Goal: Task Accomplishment & Management: Manage account settings

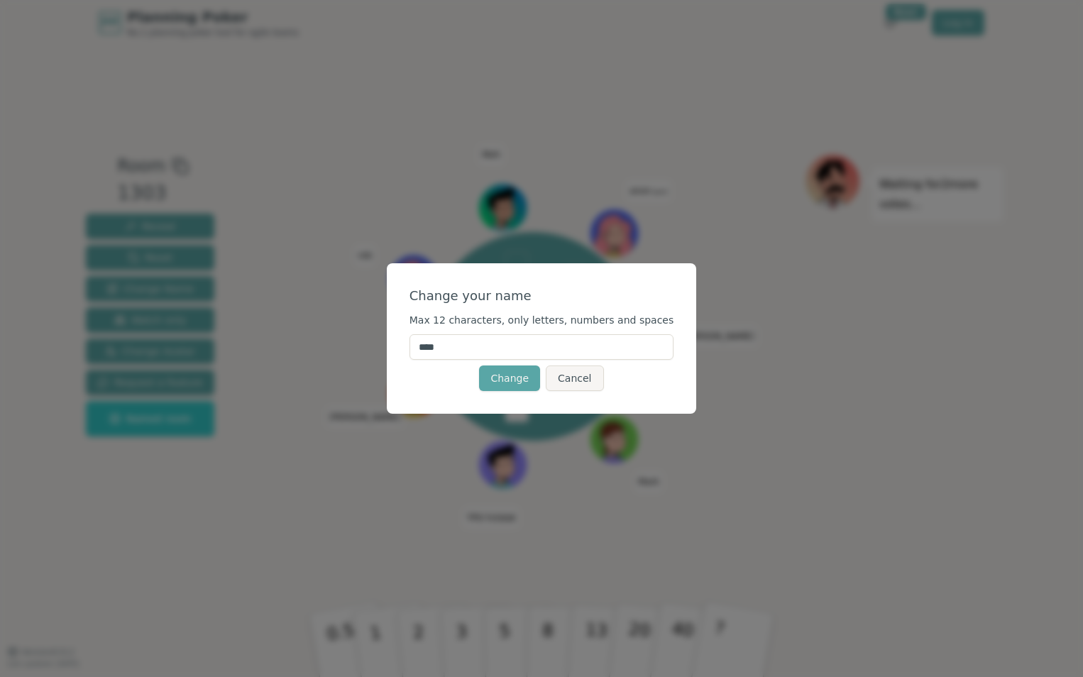
click at [468, 338] on input "****" at bounding box center [542, 347] width 265 height 26
type input "**********"
click button "Change" at bounding box center [509, 379] width 61 height 26
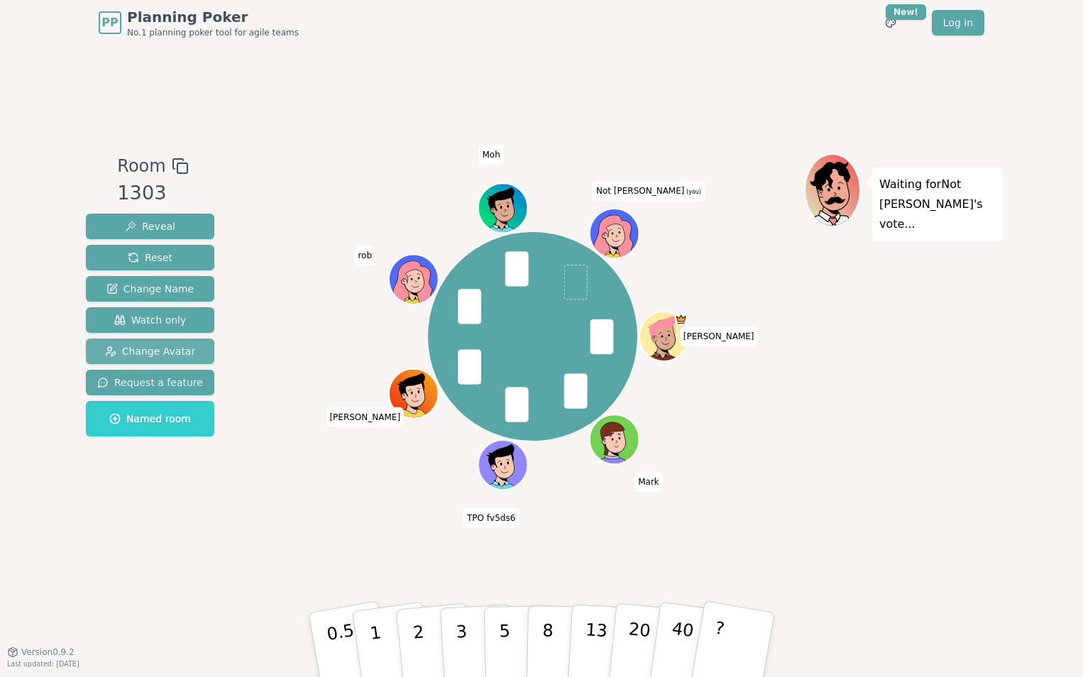
click at [166, 344] on span "Change Avatar" at bounding box center [150, 351] width 91 height 14
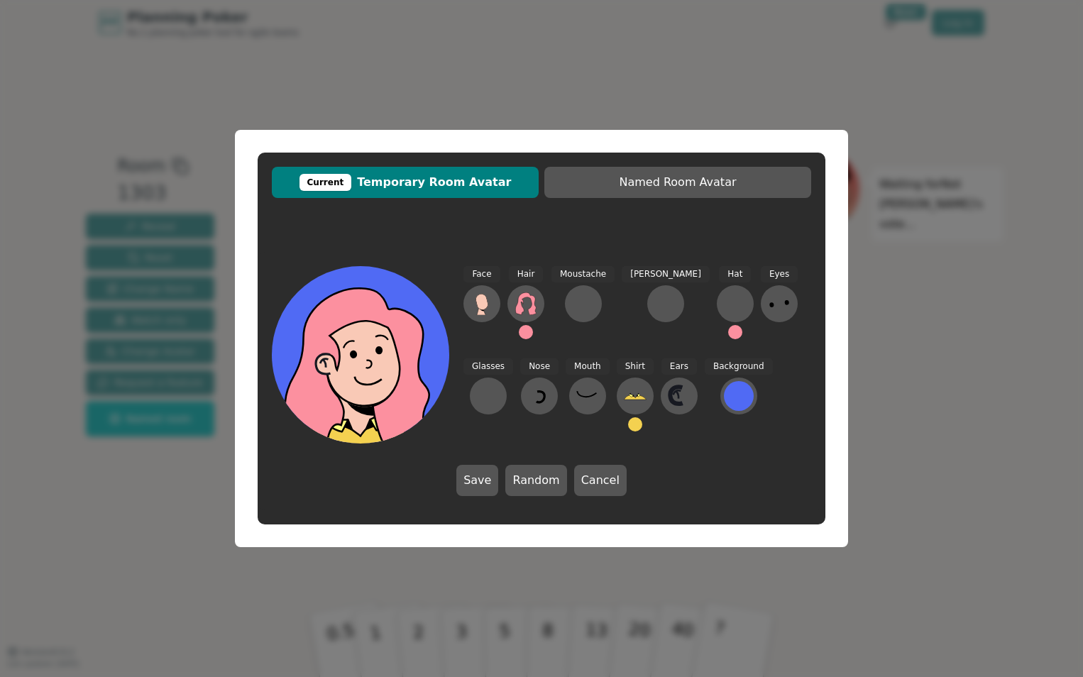
click at [863, 601] on div "Current Temporary Room Avatar Named Room Avatar Face Hair Moustache [PERSON_NAM…" at bounding box center [541, 338] width 1083 height 677
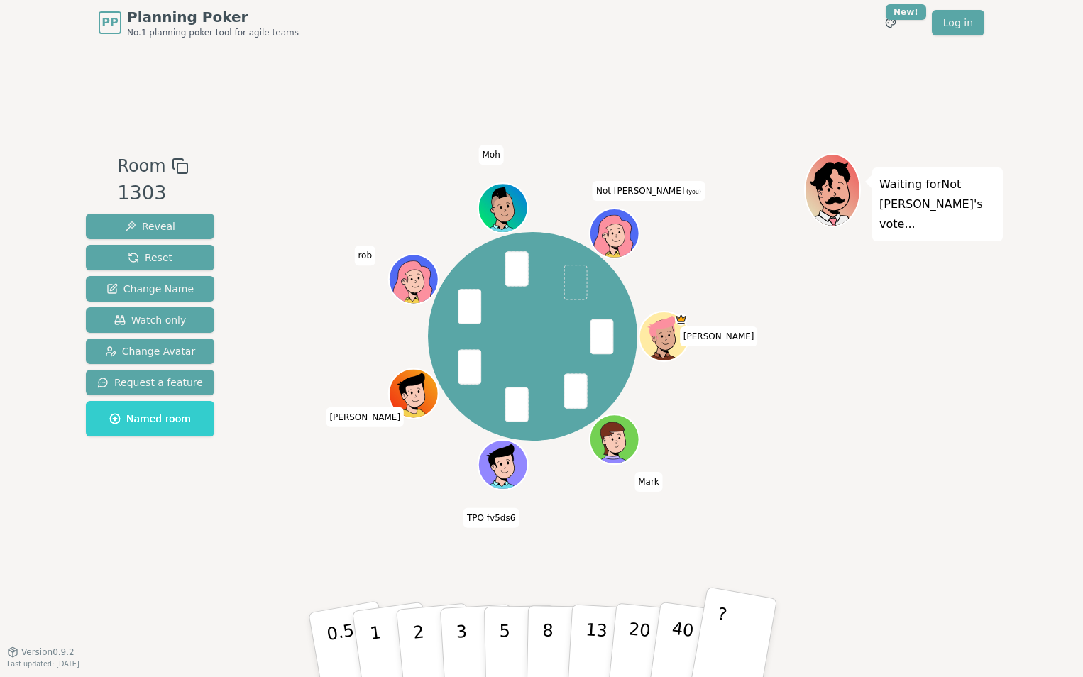
click at [735, 631] on button "?" at bounding box center [733, 644] width 89 height 117
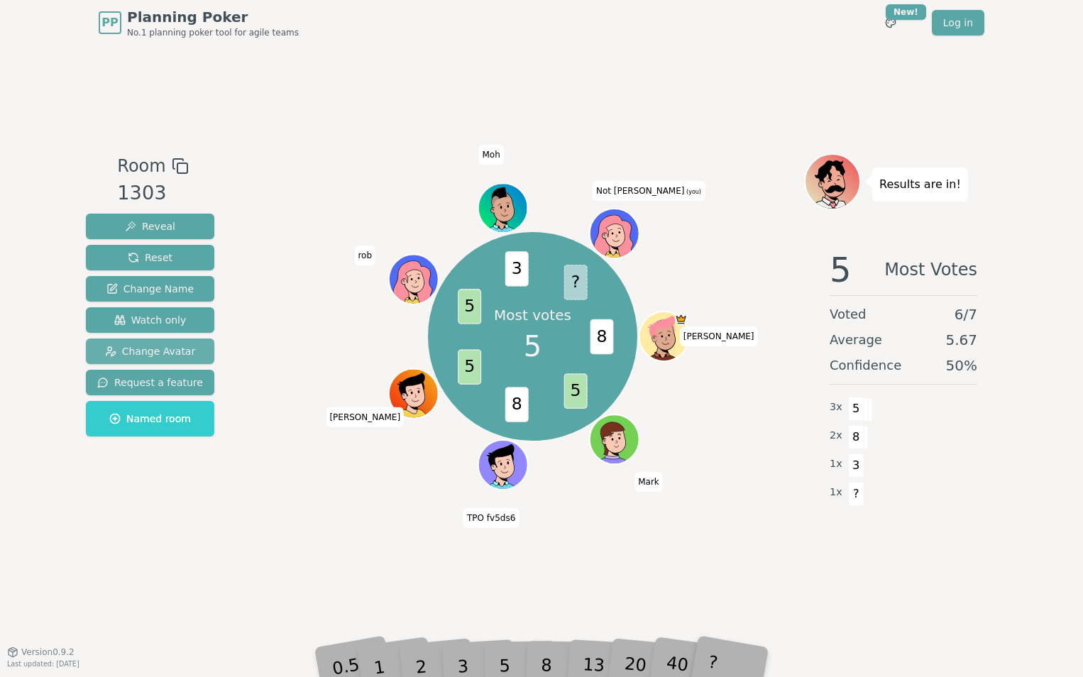
click at [168, 347] on span "Change Avatar" at bounding box center [150, 351] width 91 height 14
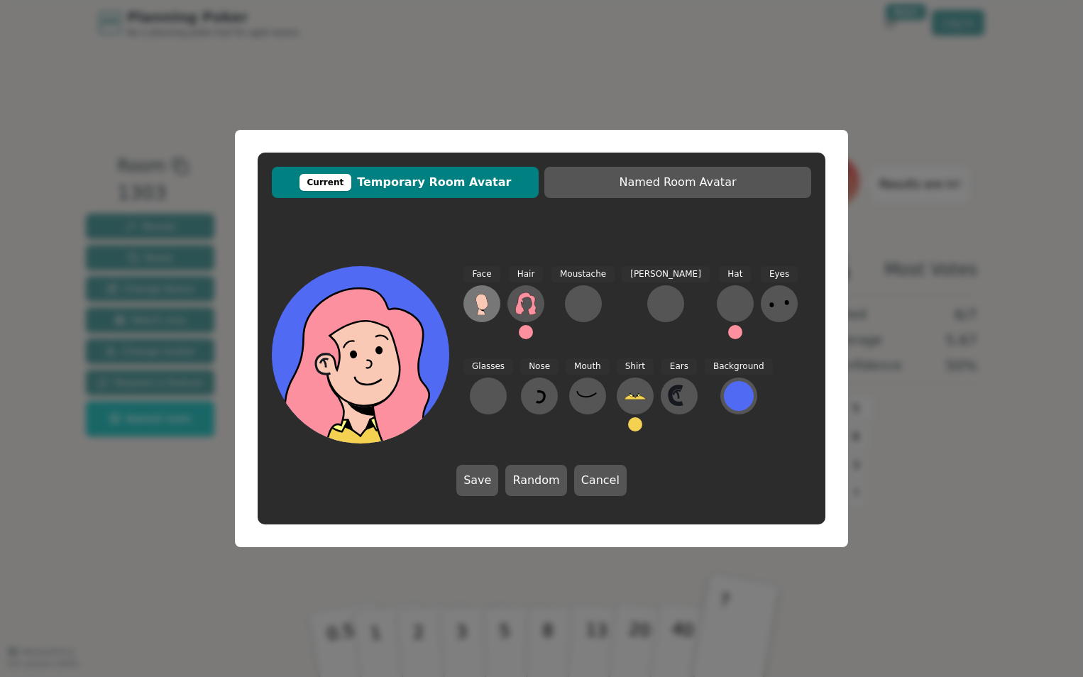
click at [486, 313] on icon at bounding box center [482, 303] width 23 height 23
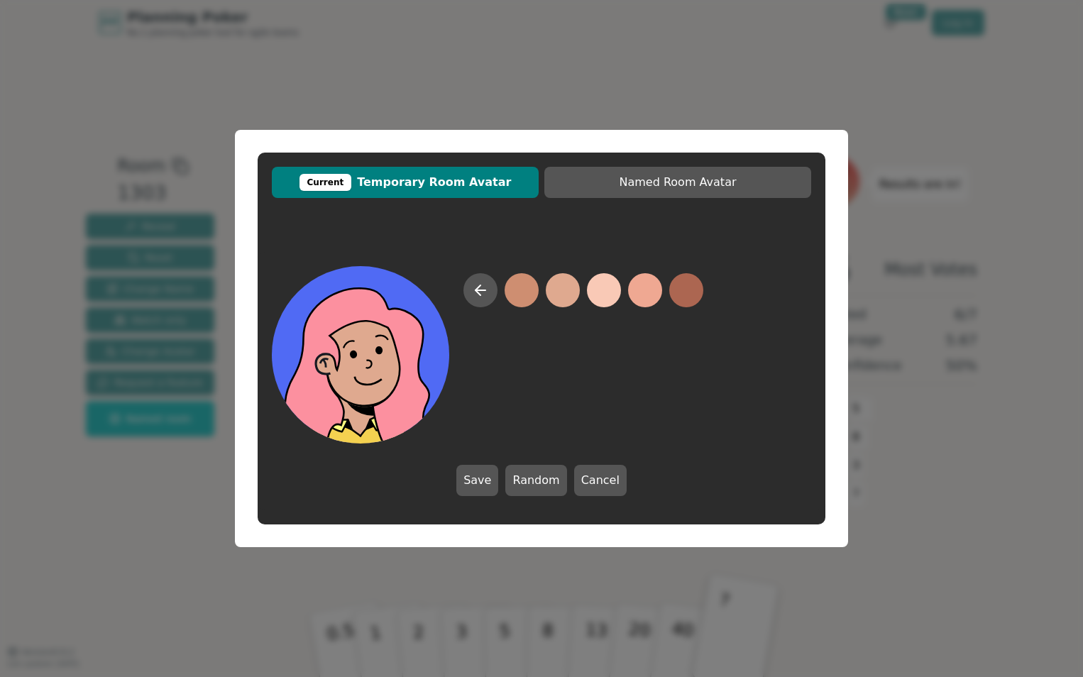
click at [558, 290] on button at bounding box center [563, 290] width 34 height 34
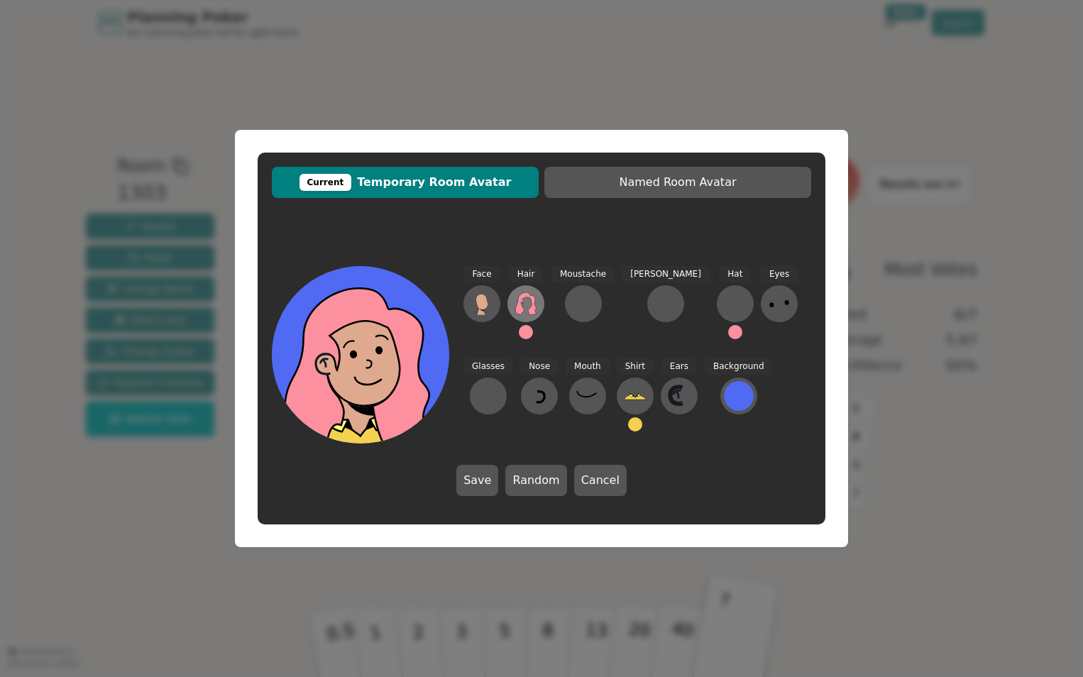
click at [529, 309] on icon at bounding box center [526, 303] width 23 height 23
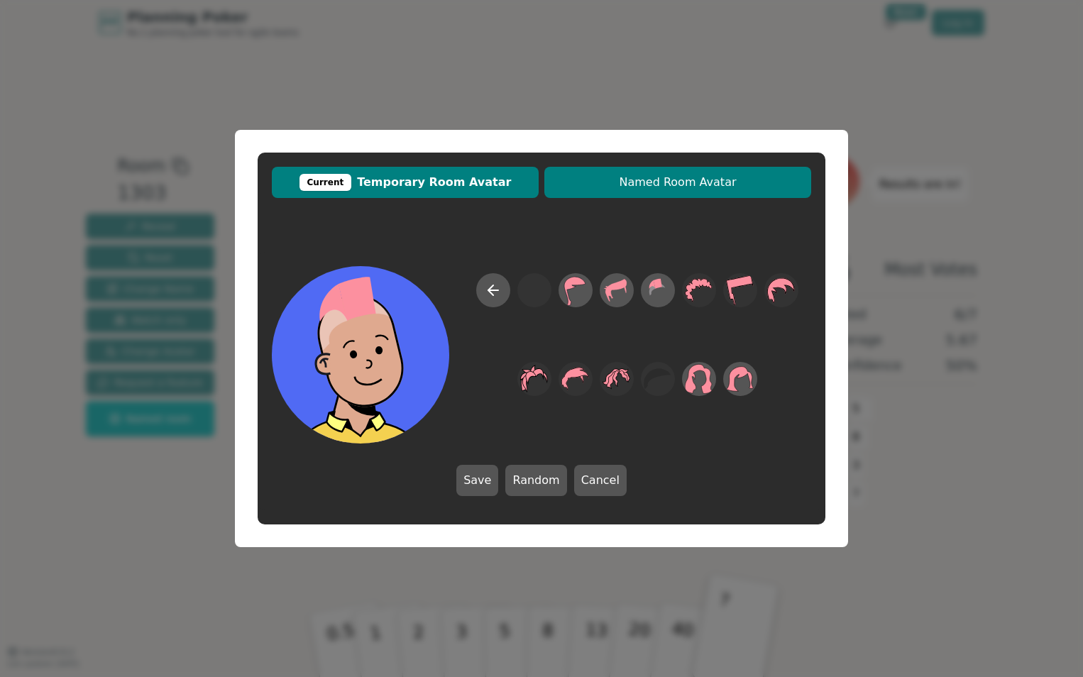
click at [593, 189] on span "Named Room Avatar" at bounding box center [678, 182] width 253 height 17
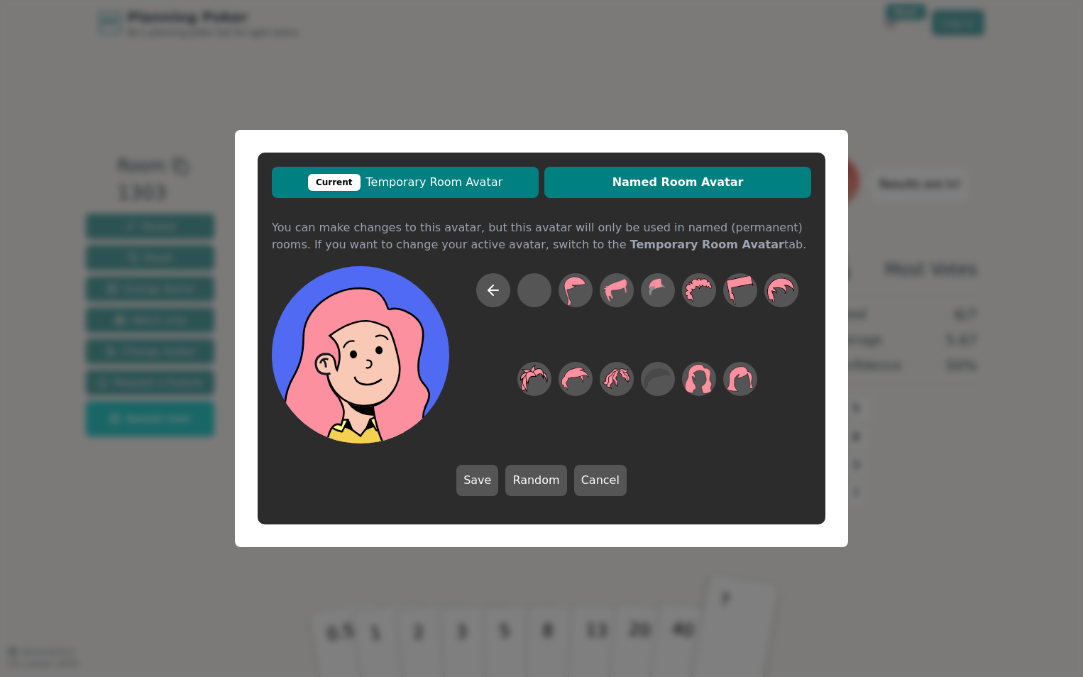
click at [486, 186] on span "Current Temporary Room Avatar" at bounding box center [405, 182] width 253 height 17
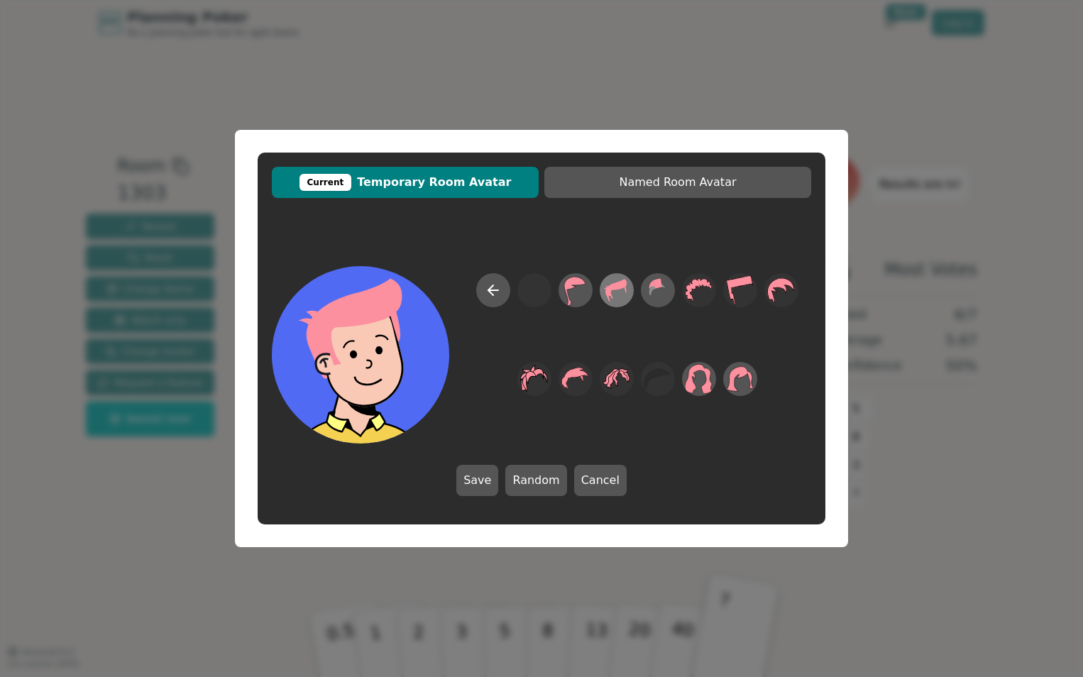
click at [604, 292] on icon at bounding box center [617, 291] width 28 height 32
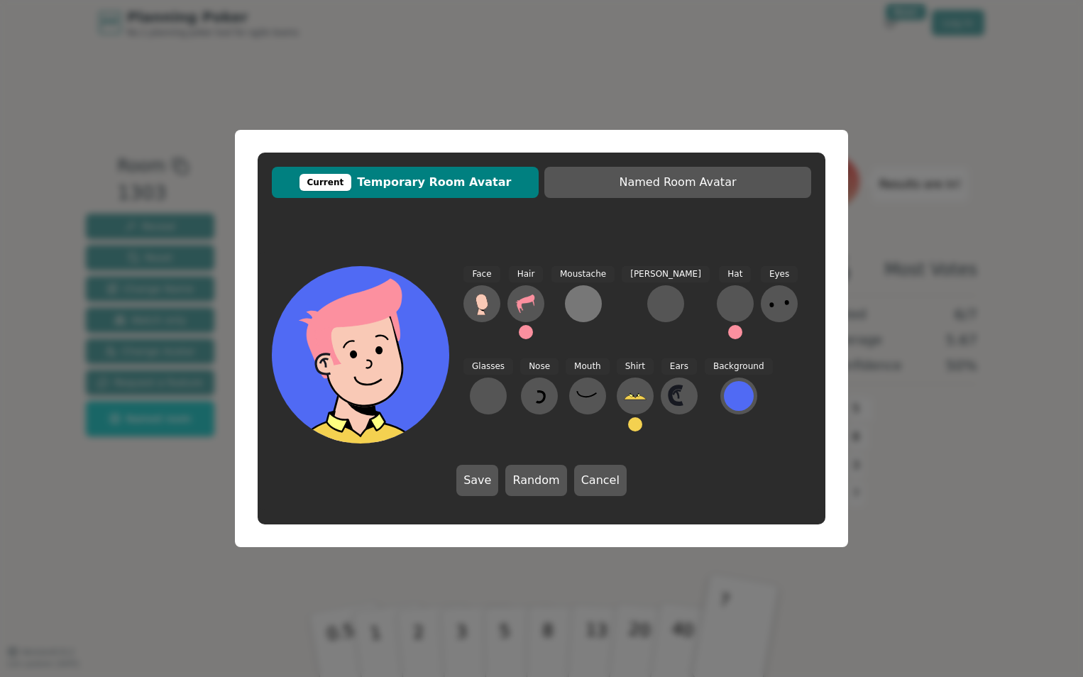
click at [586, 305] on div at bounding box center [583, 303] width 23 height 23
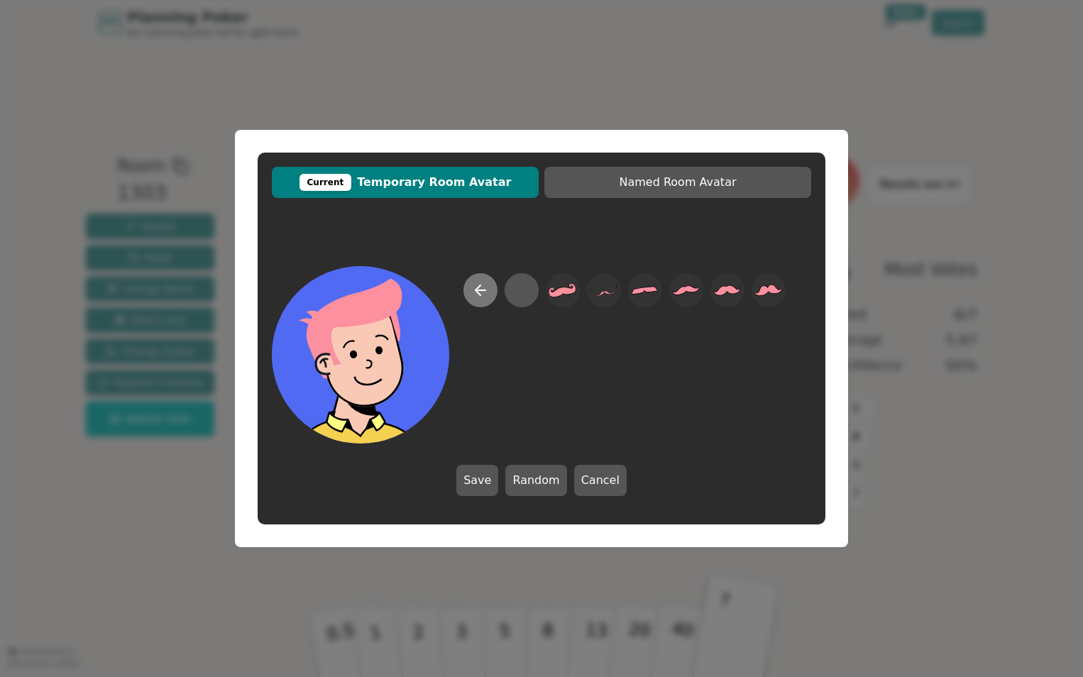
click at [465, 288] on button at bounding box center [481, 290] width 34 height 34
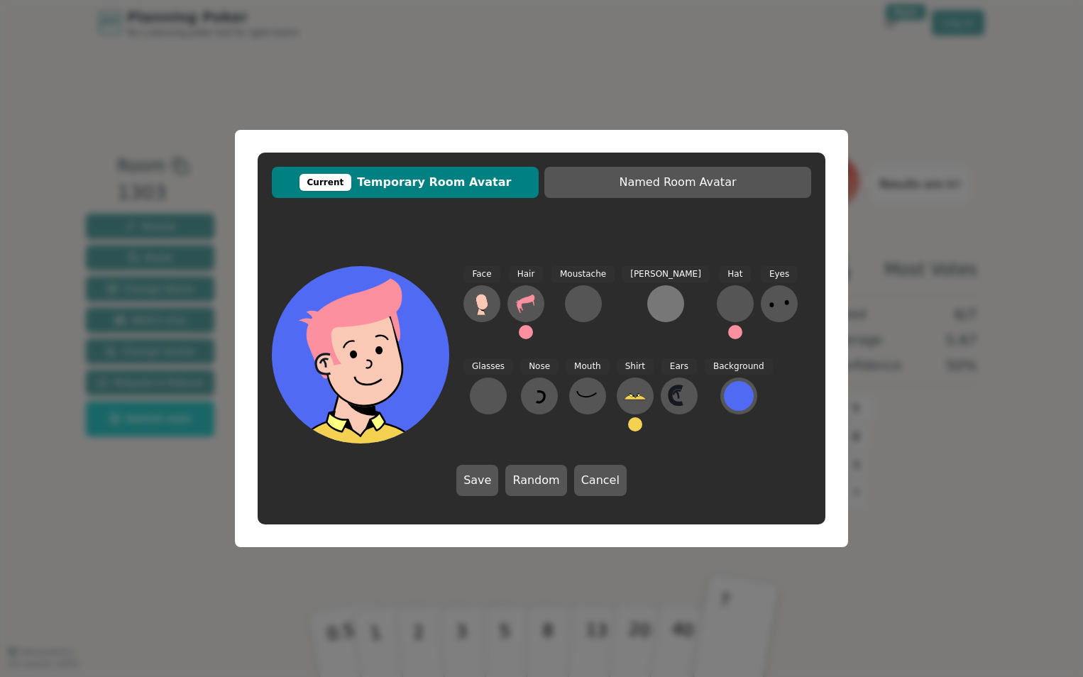
click at [655, 300] on div at bounding box center [666, 303] width 23 height 23
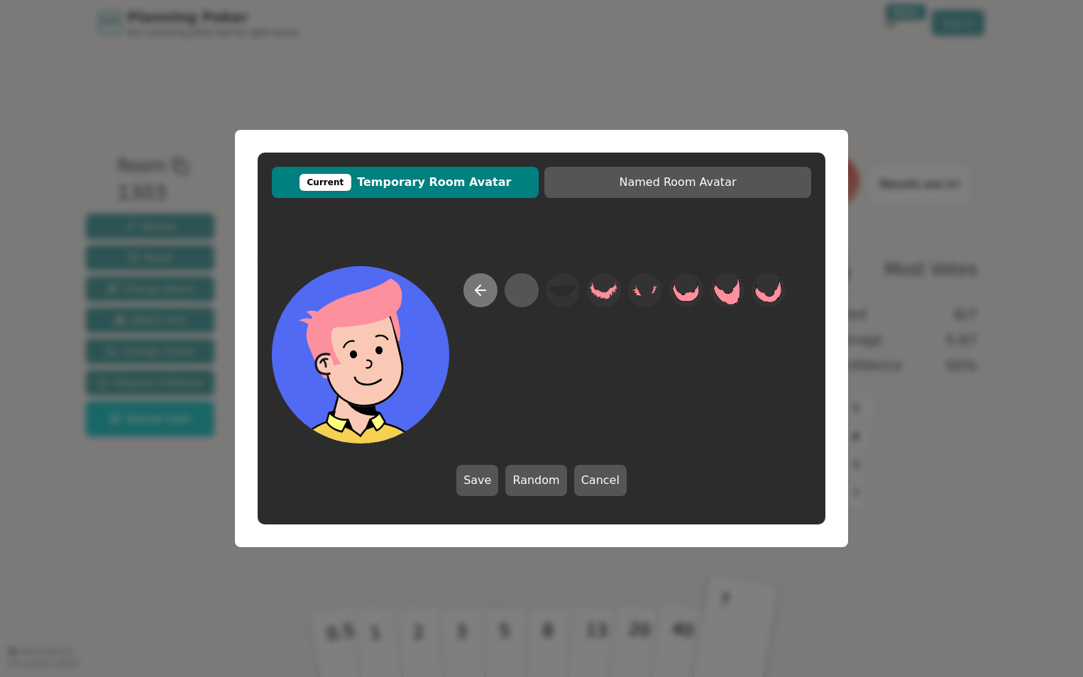
click at [490, 289] on button at bounding box center [481, 290] width 34 height 34
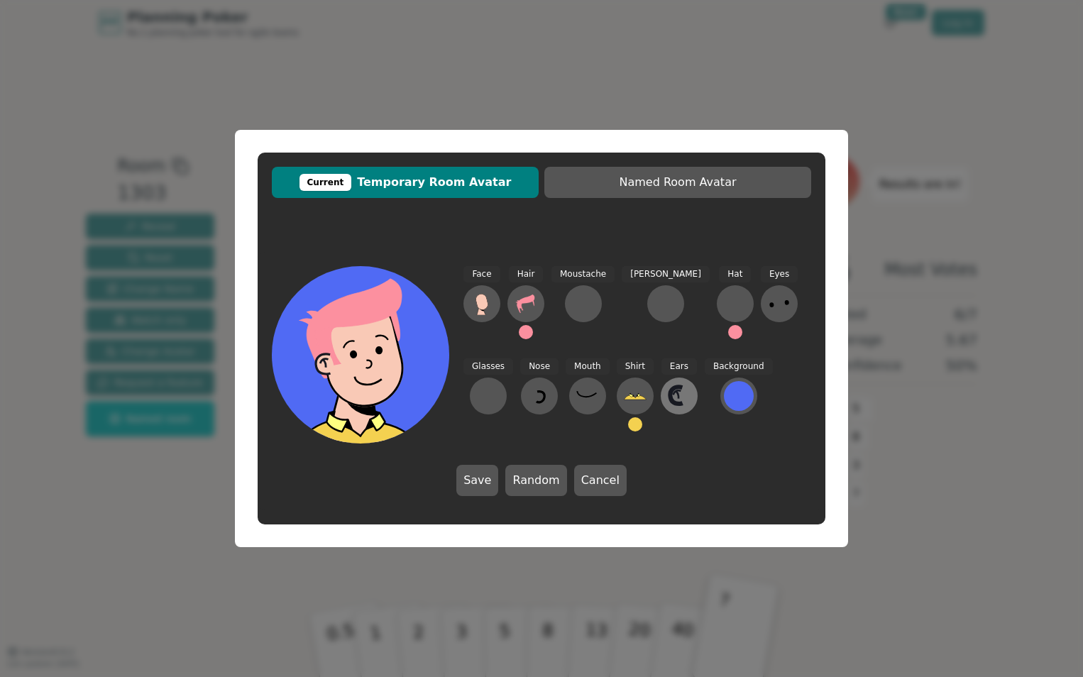
click at [670, 390] on icon at bounding box center [676, 395] width 12 height 17
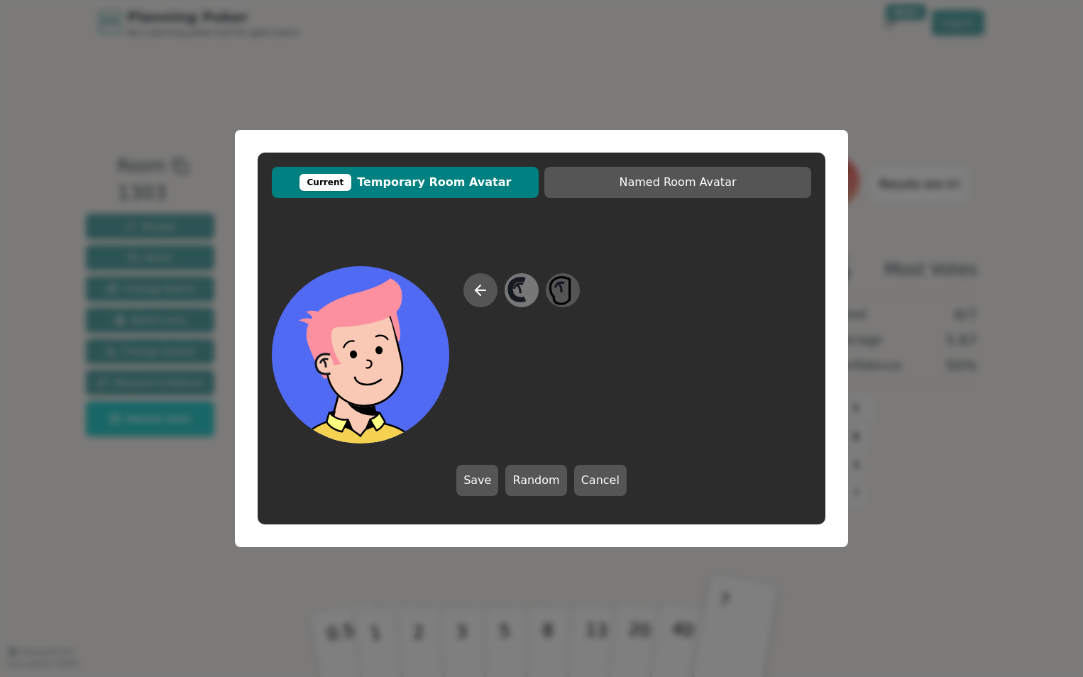
click at [515, 292] on icon at bounding box center [522, 291] width 28 height 32
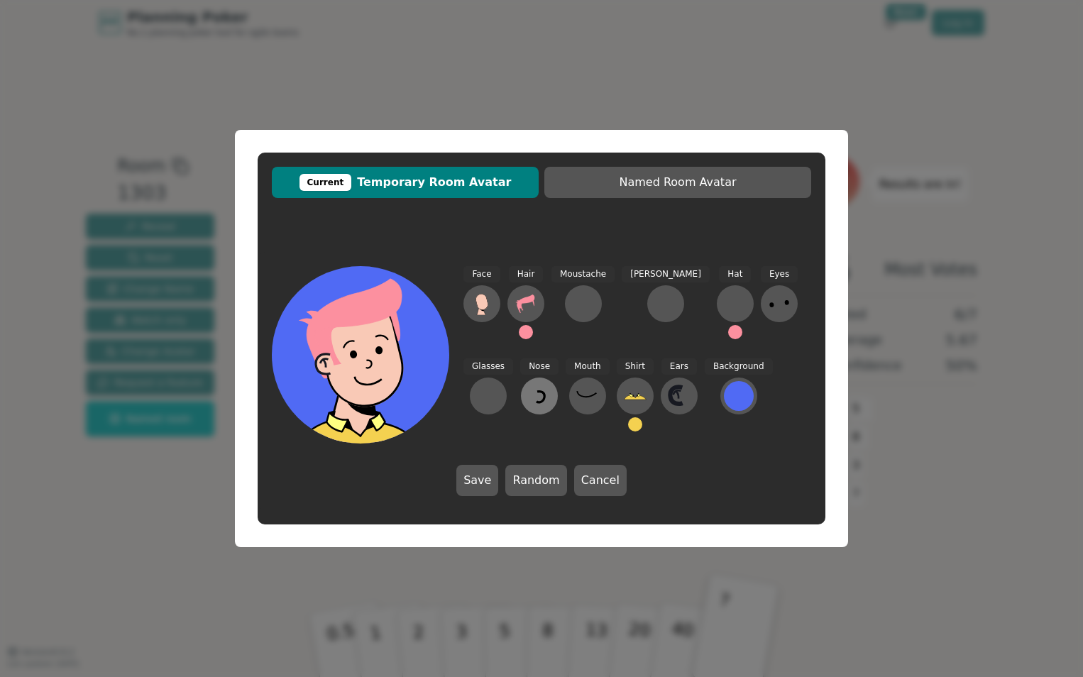
click at [528, 390] on icon at bounding box center [539, 396] width 23 height 23
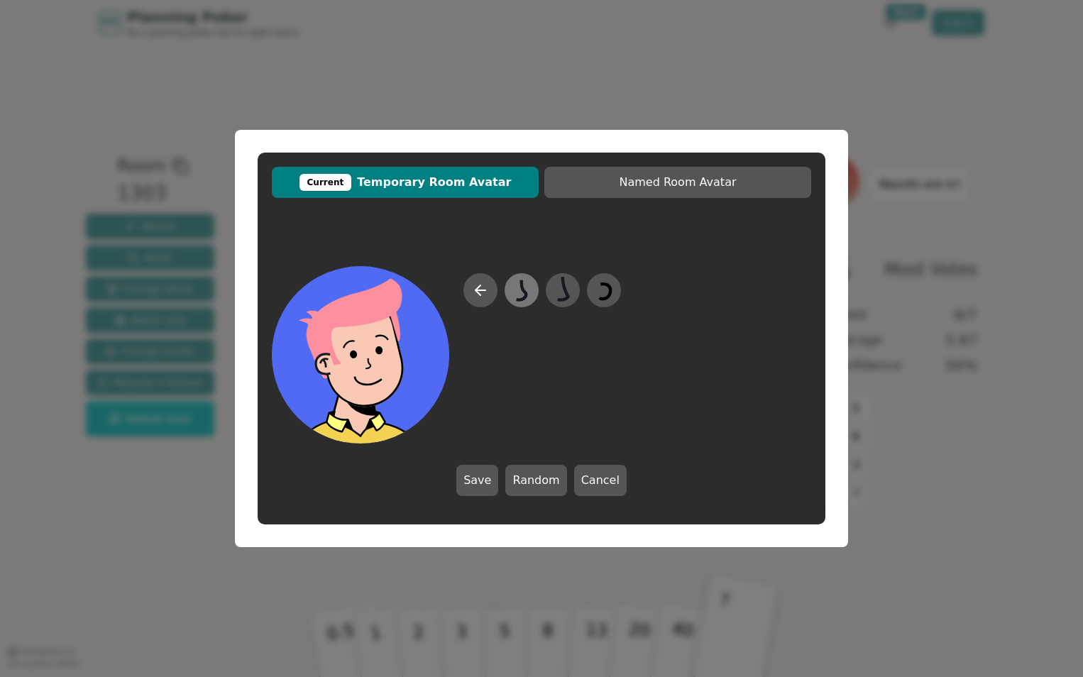
click at [527, 294] on icon at bounding box center [522, 290] width 10 height 20
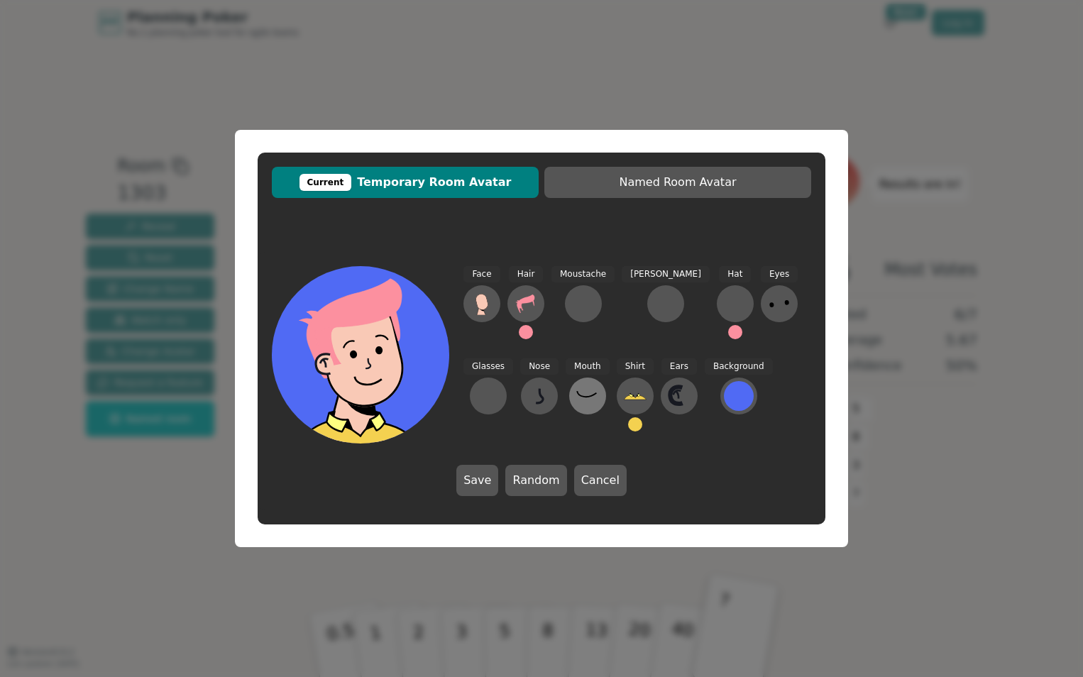
click at [576, 390] on icon at bounding box center [587, 396] width 23 height 23
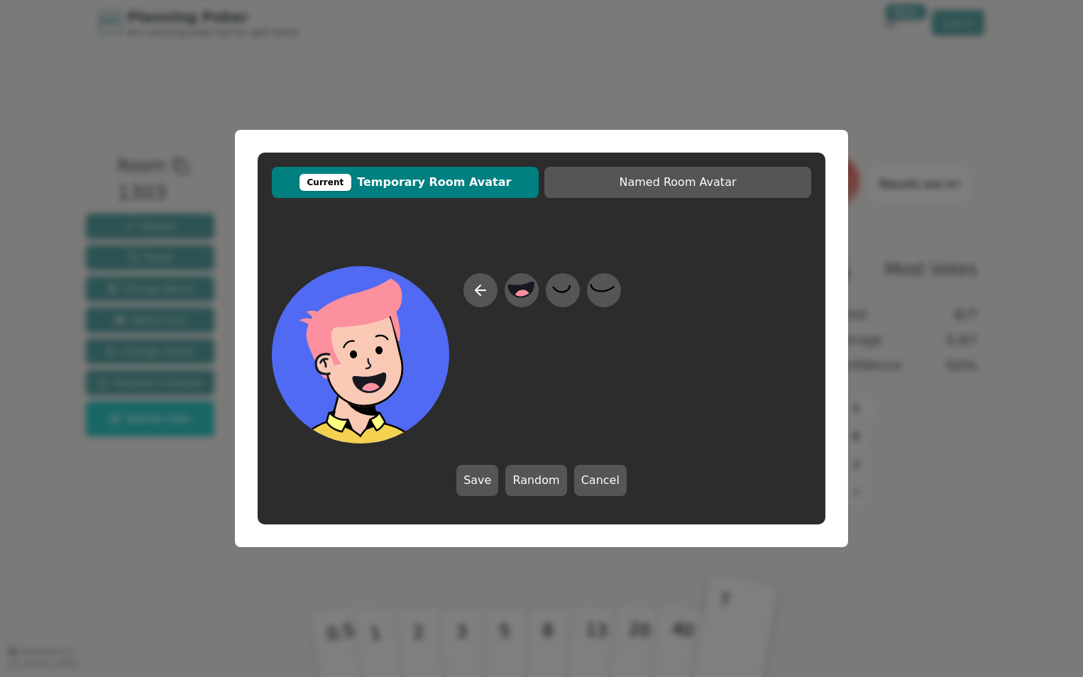
click at [500, 294] on div at bounding box center [543, 358] width 158 height 170
click at [520, 295] on circle at bounding box center [523, 298] width 18 height 18
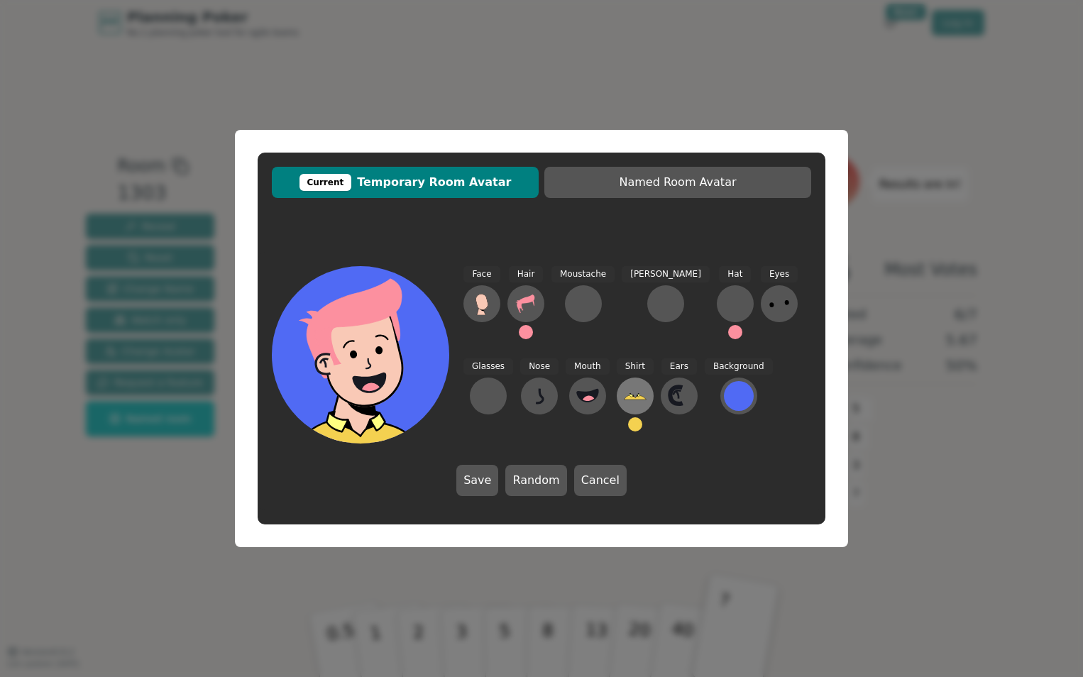
click at [624, 397] on icon at bounding box center [635, 397] width 22 height 4
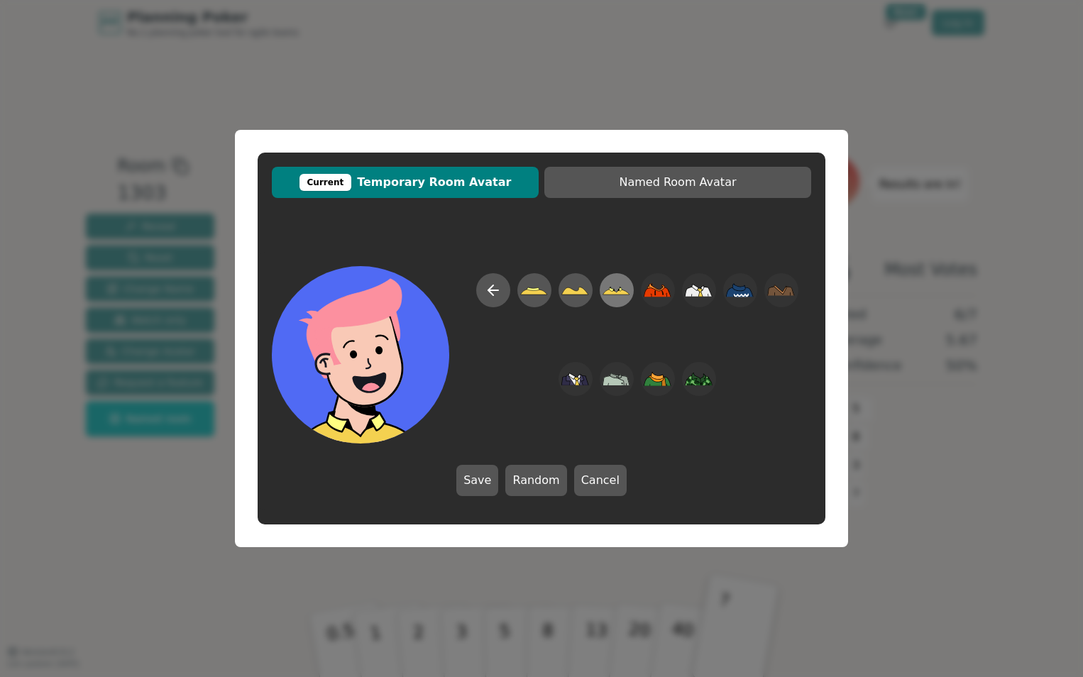
click at [622, 297] on icon at bounding box center [617, 291] width 28 height 32
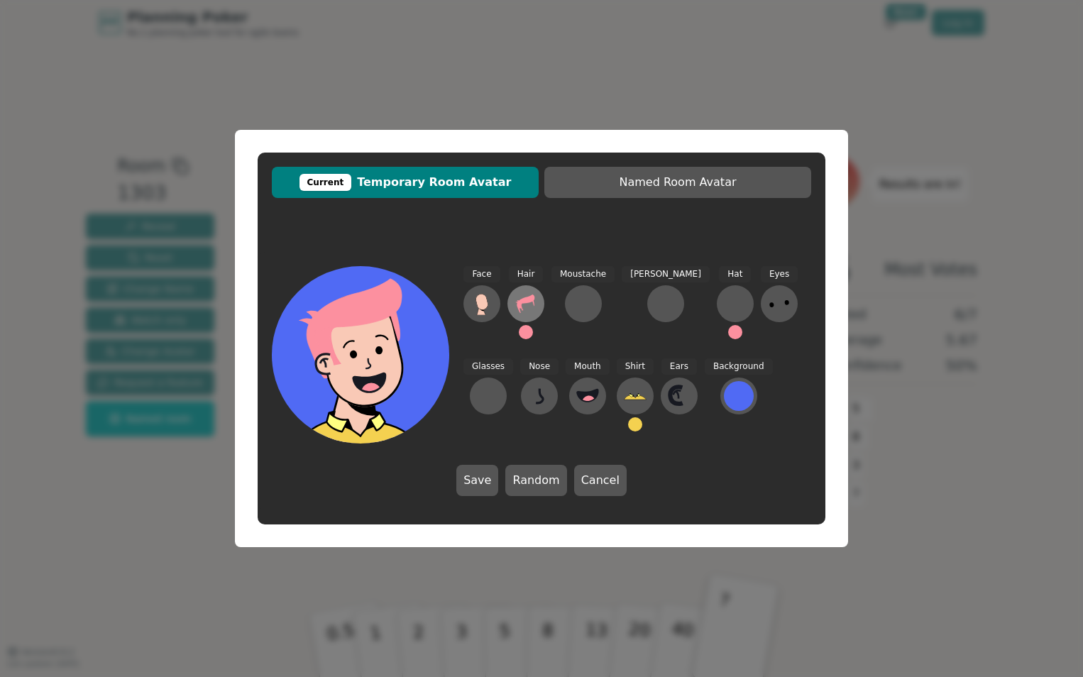
click at [540, 309] on button at bounding box center [526, 303] width 37 height 37
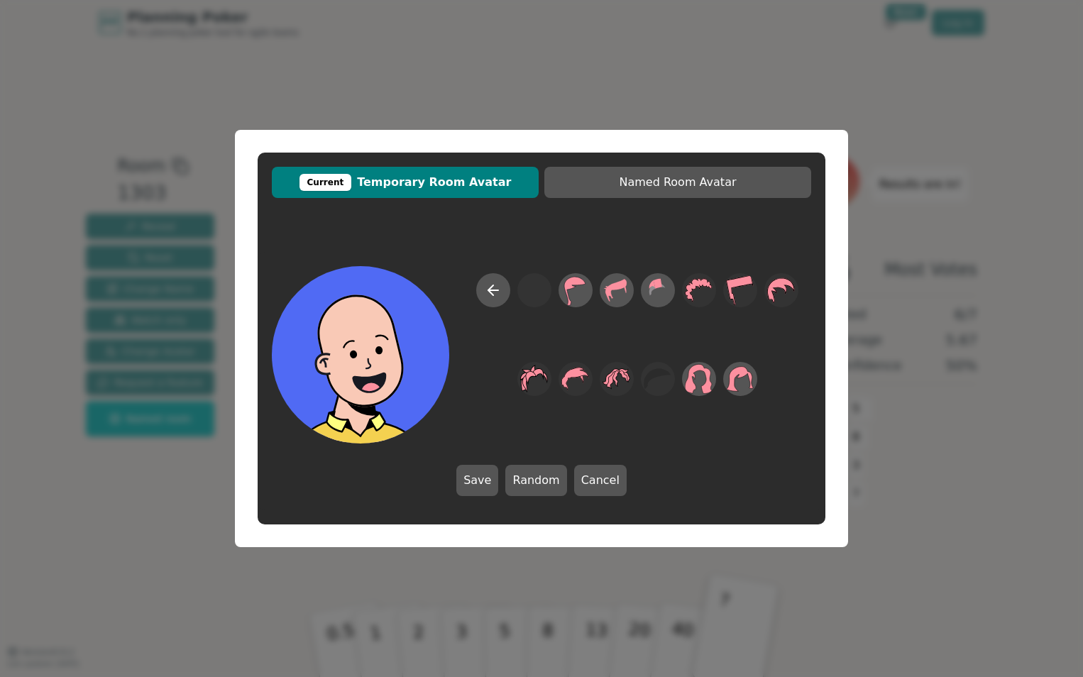
drag, startPoint x: 452, startPoint y: 290, endPoint x: 473, endPoint y: 295, distance: 21.2
click at [461, 294] on div at bounding box center [542, 354] width 540 height 177
click at [478, 295] on button at bounding box center [493, 290] width 34 height 34
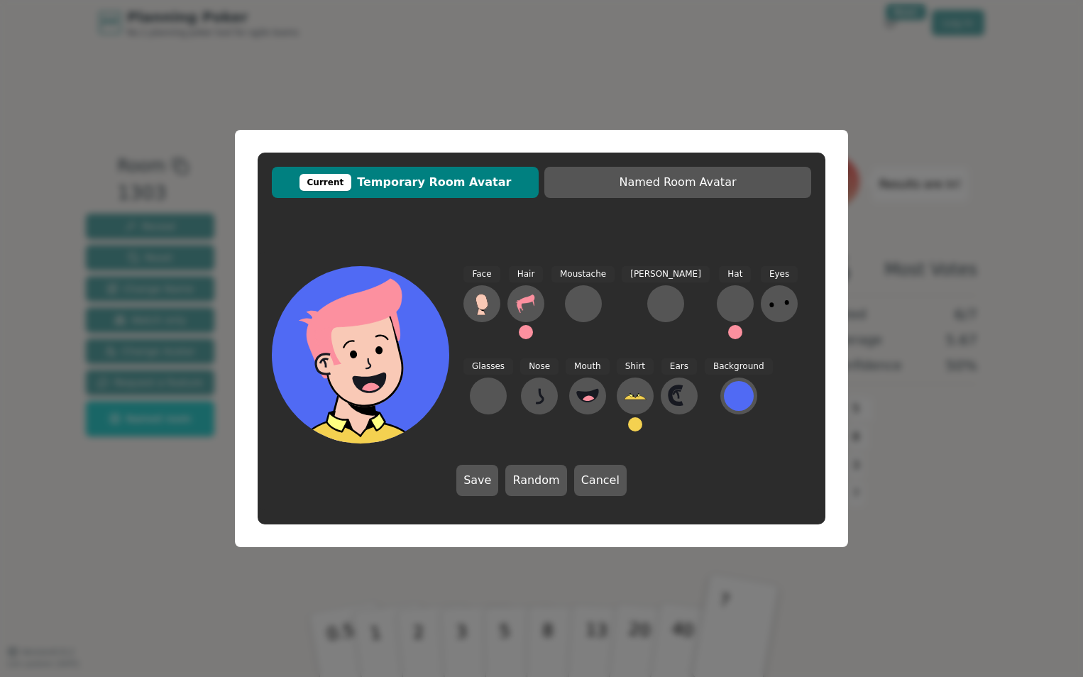
click at [519, 331] on button at bounding box center [526, 332] width 14 height 14
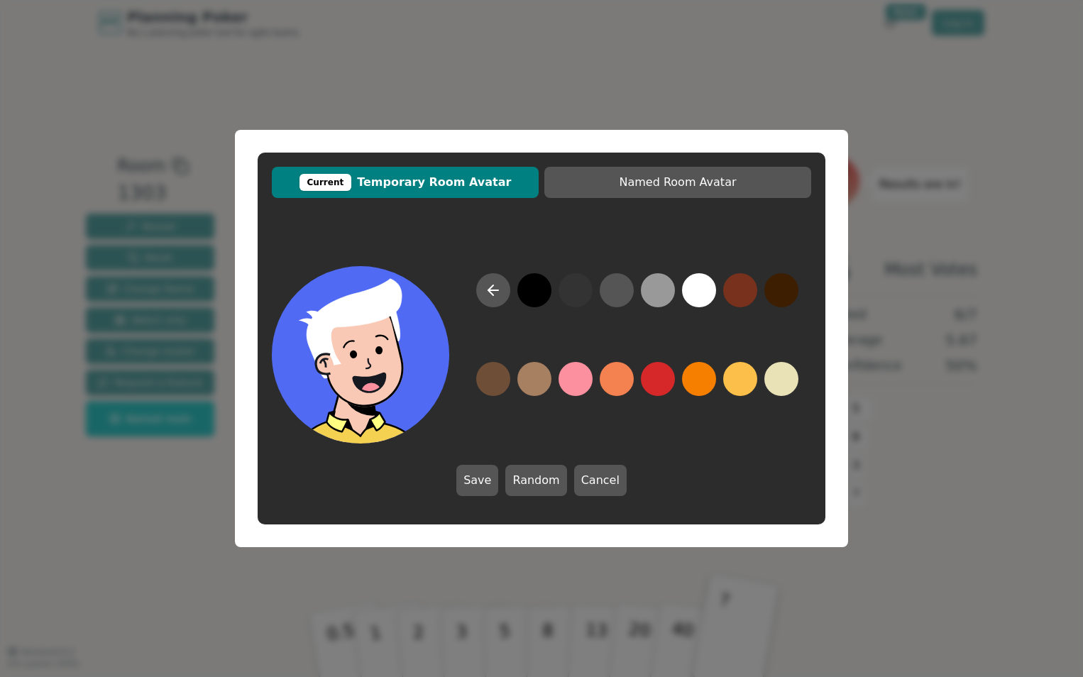
click at [695, 295] on button at bounding box center [699, 290] width 34 height 34
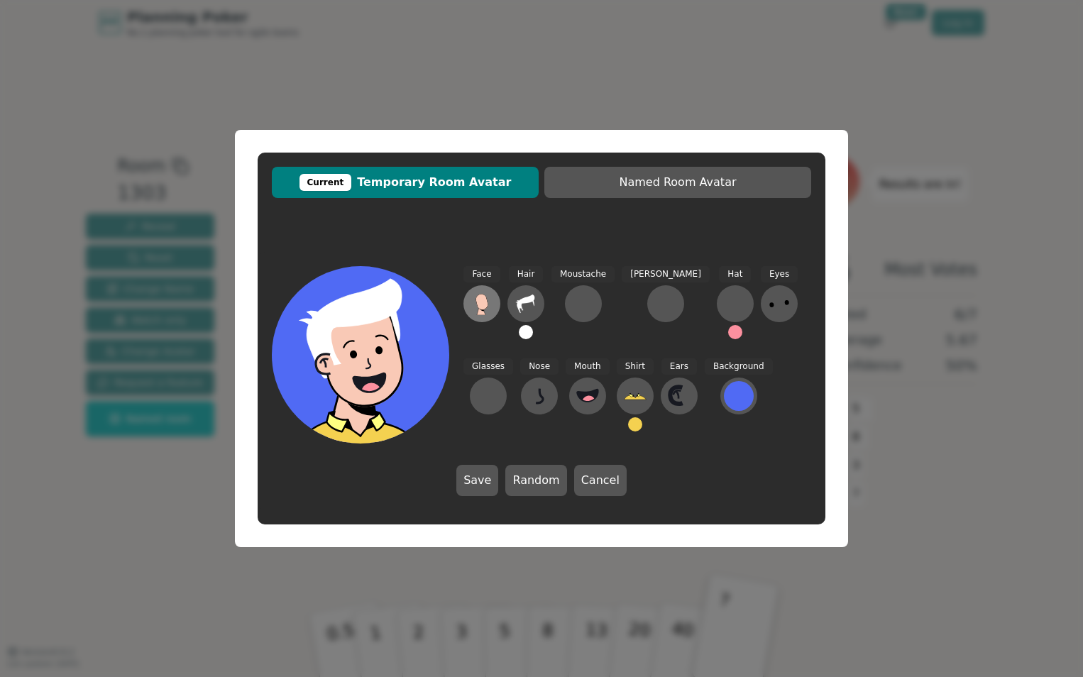
click at [486, 311] on icon at bounding box center [482, 303] width 23 height 23
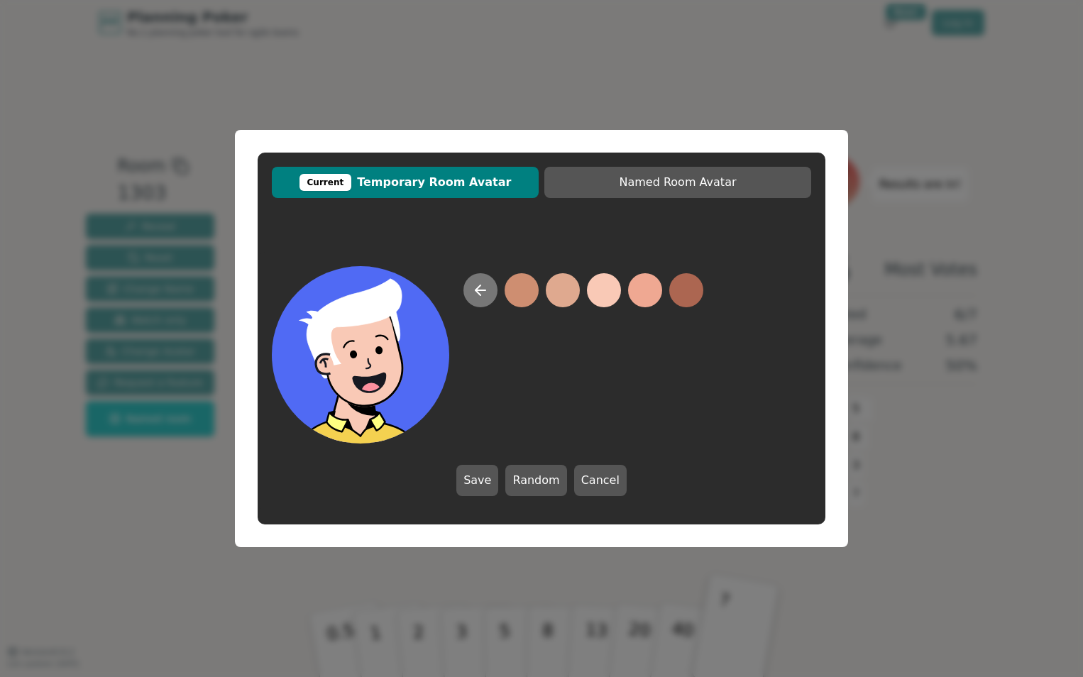
click at [477, 302] on button at bounding box center [481, 290] width 34 height 34
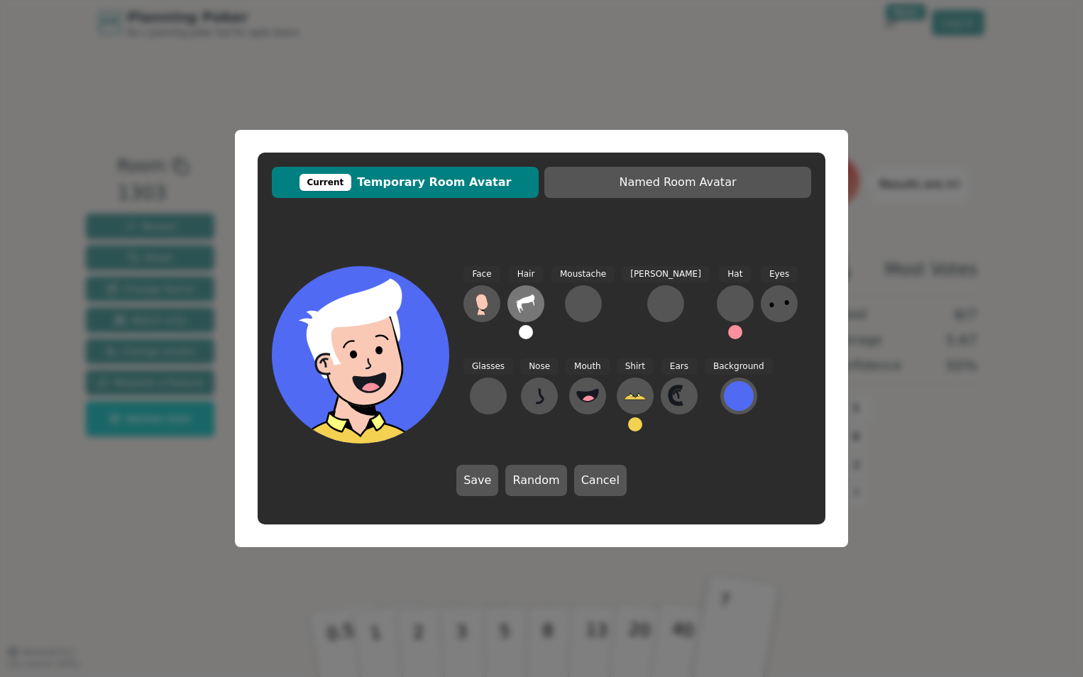
click at [530, 307] on icon at bounding box center [526, 303] width 23 height 23
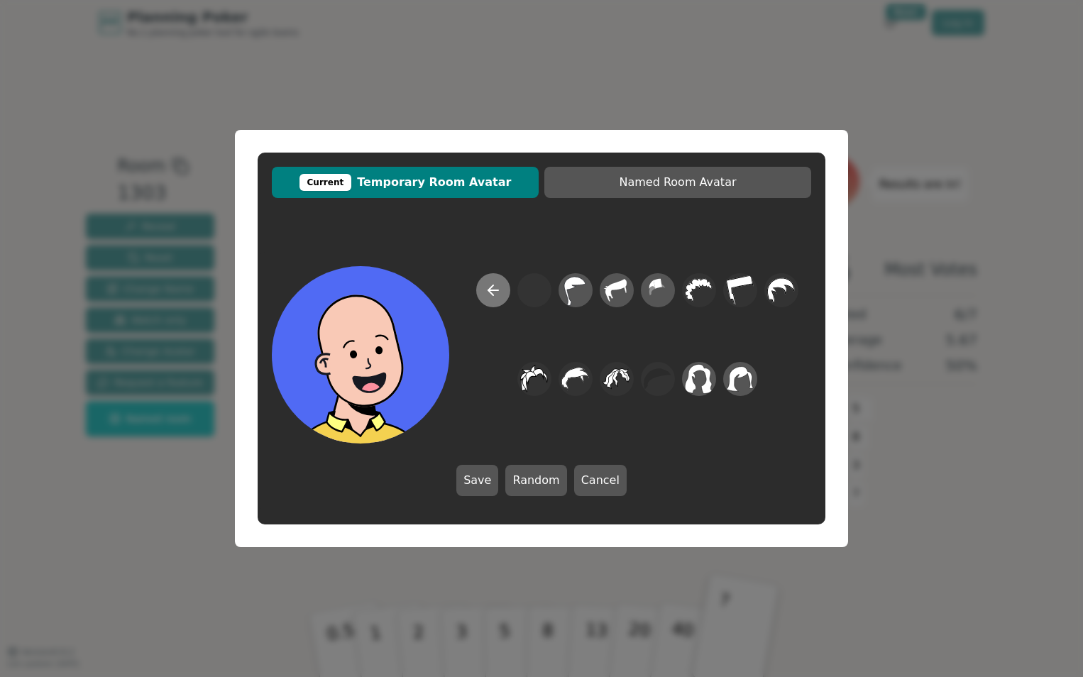
click at [497, 295] on icon at bounding box center [493, 290] width 17 height 17
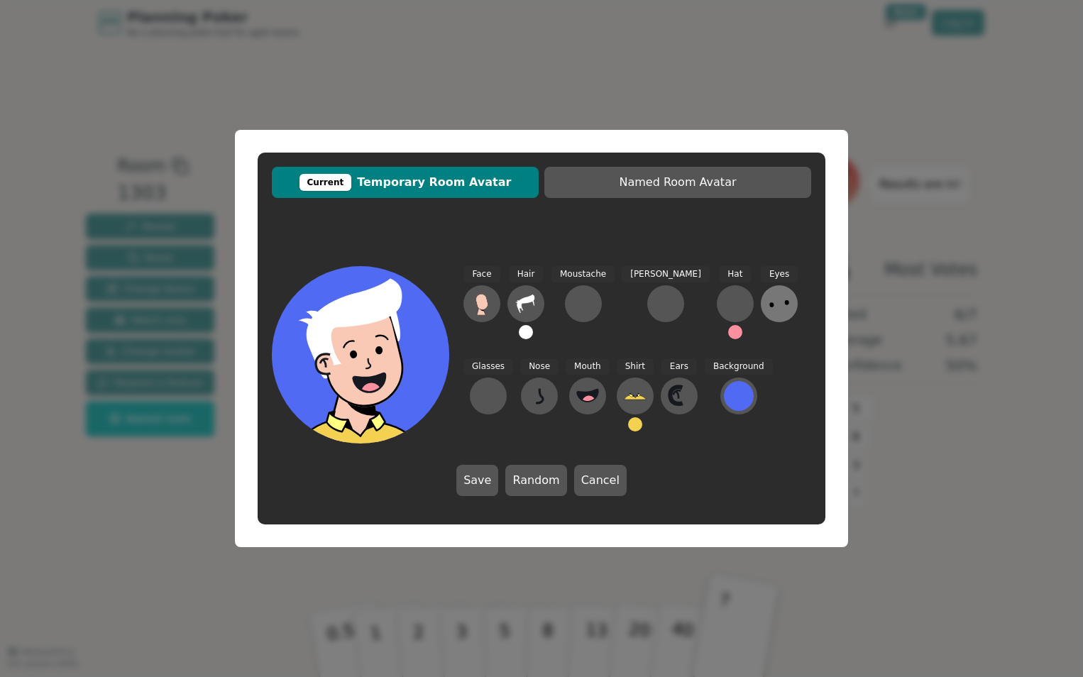
click at [768, 305] on icon at bounding box center [779, 303] width 23 height 23
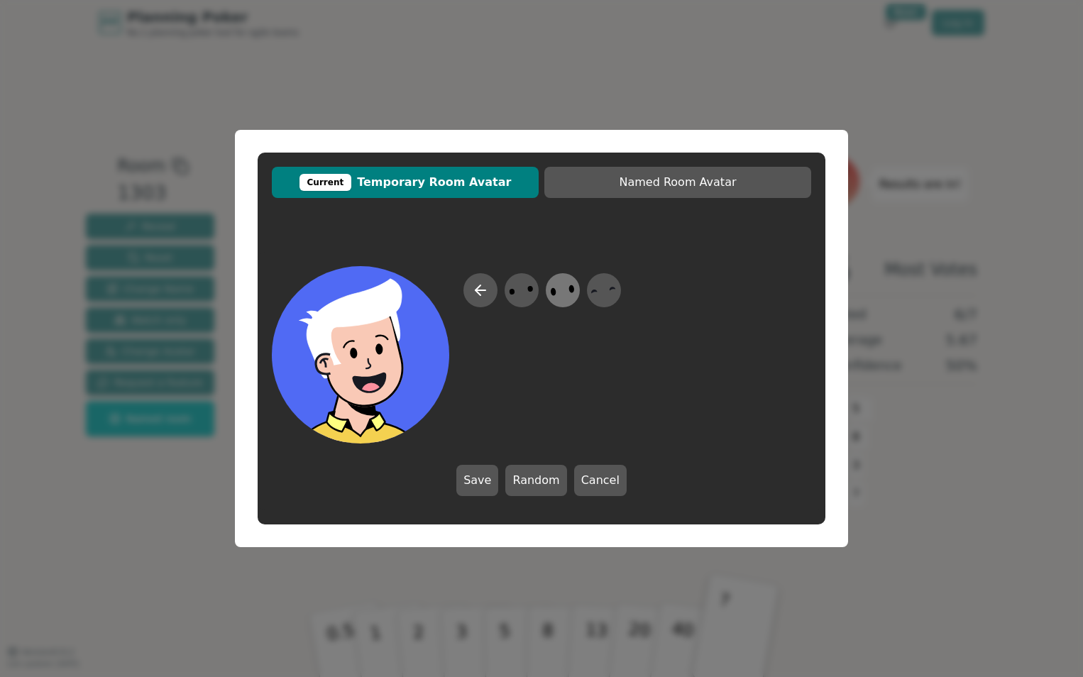
click at [565, 294] on icon at bounding box center [563, 291] width 28 height 32
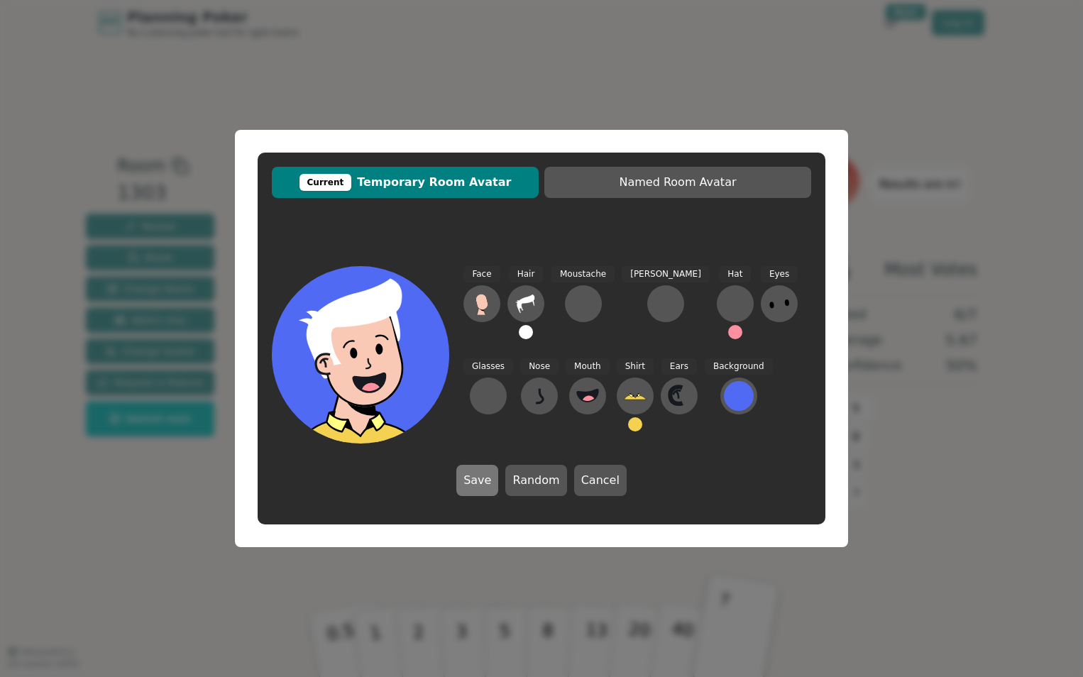
click at [481, 474] on button "Save" at bounding box center [477, 480] width 42 height 31
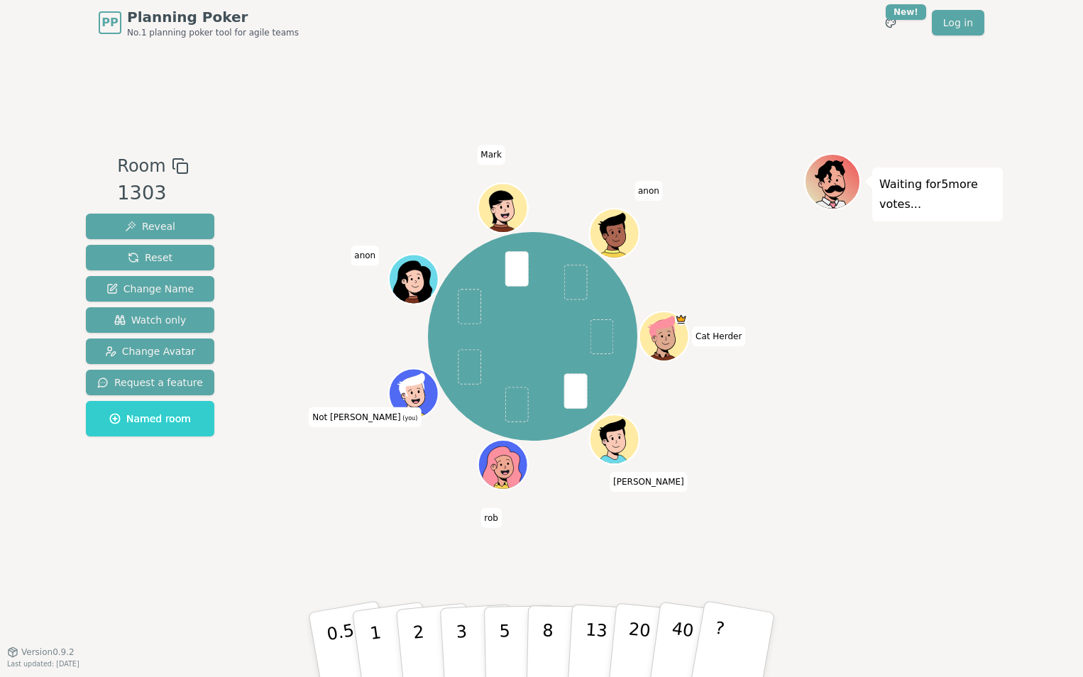
click at [65, 486] on div "PP Planning Poker No.1 planning poker tool for agile teams Toggle theme New! Lo…" at bounding box center [541, 338] width 1083 height 677
click at [111, 518] on div "Room 1303 Reveal Reset Change Name Watch only Change Avatar Request a feature N…" at bounding box center [150, 348] width 140 height 390
click at [761, 642] on button "?" at bounding box center [733, 644] width 89 height 117
